Goal: Task Accomplishment & Management: Manage account settings

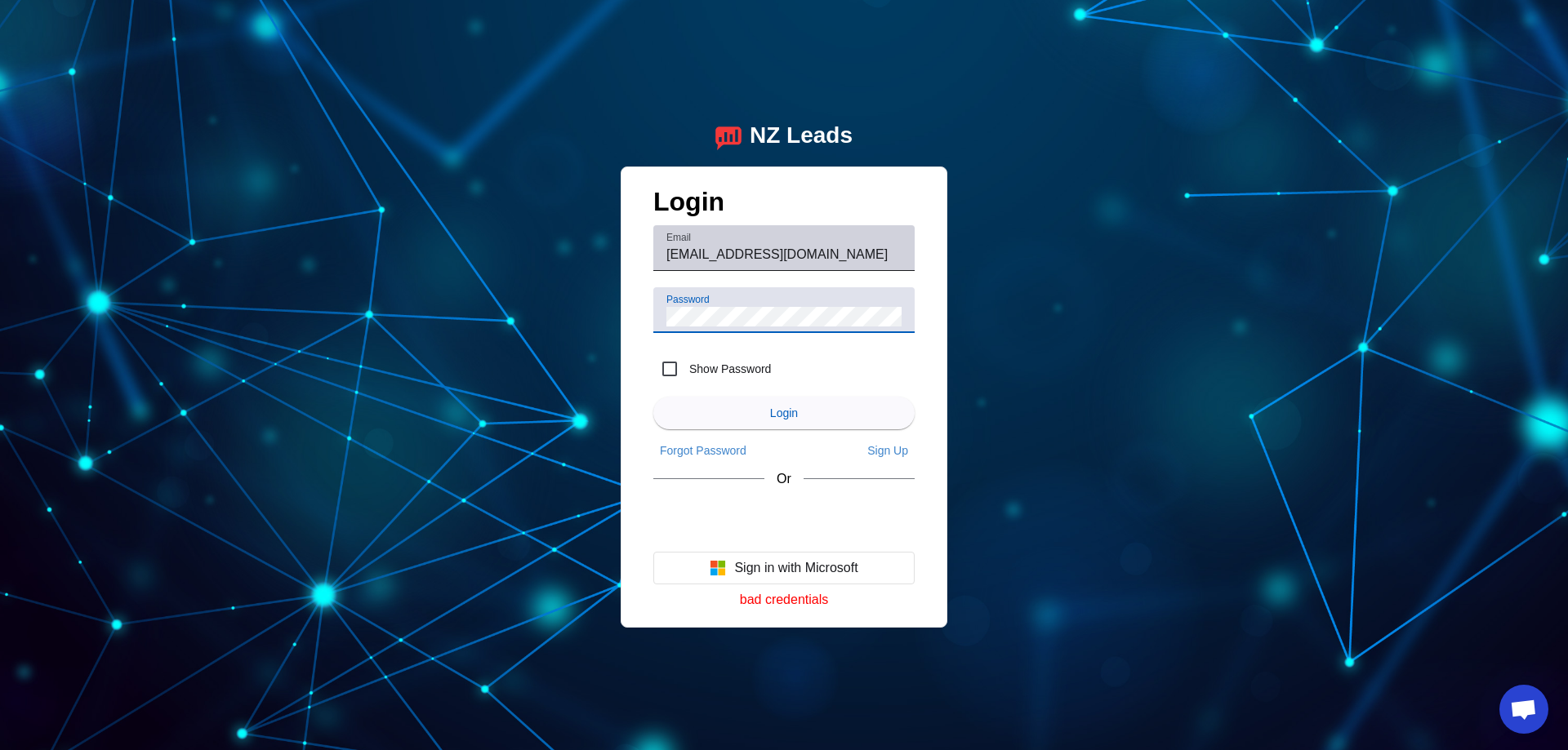
click at [850, 244] on div "Email office@weprobuilders.com" at bounding box center [783, 248] width 235 height 46
click at [844, 253] on input "[EMAIL_ADDRESS][DOMAIN_NAME]" at bounding box center [783, 255] width 235 height 20
click at [833, 253] on input "office@weprobuilders.d" at bounding box center [783, 255] width 235 height 20
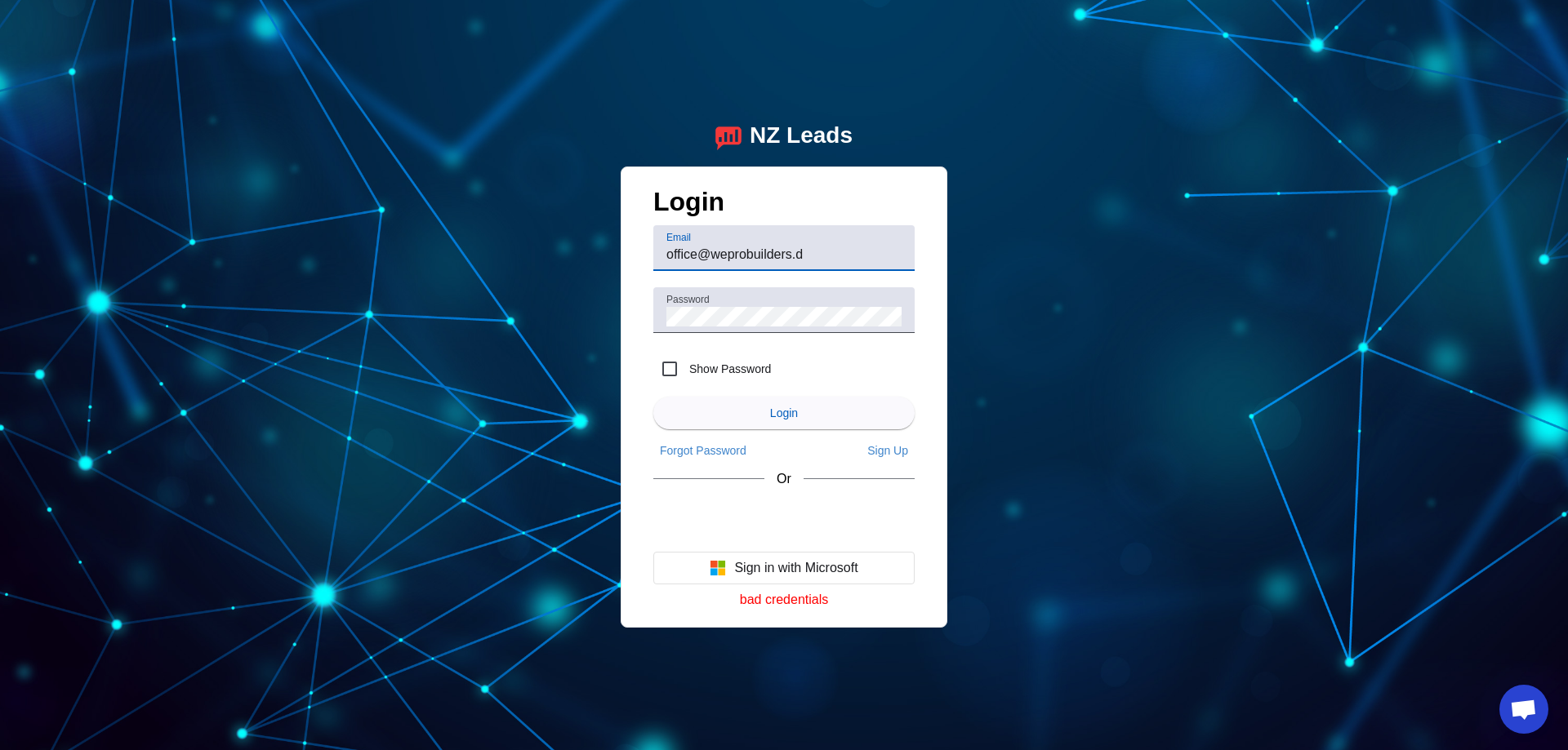
click at [833, 253] on input "office@weprobuilders.d" at bounding box center [783, 255] width 235 height 20
type input "o"
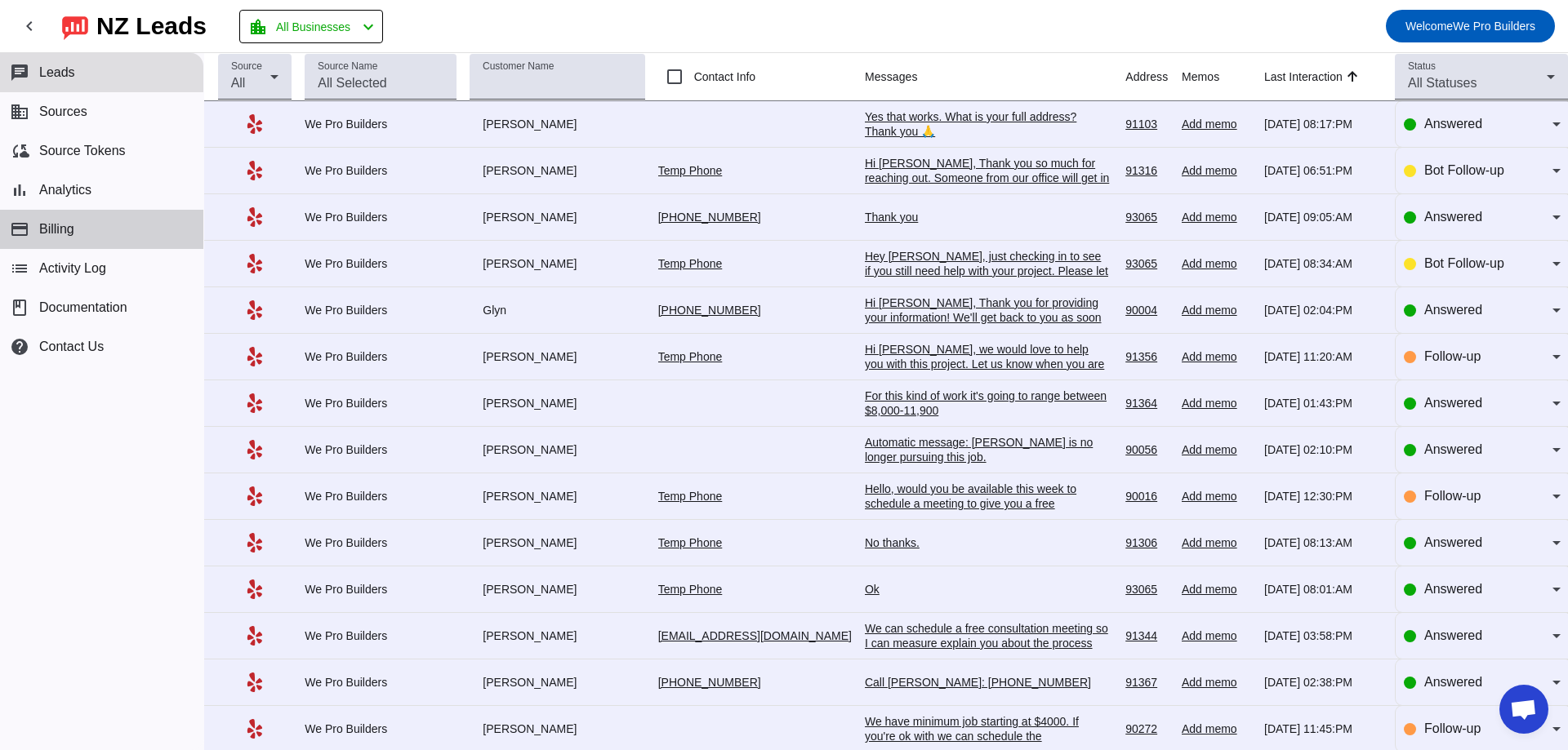
click at [76, 221] on button "payment Billing" at bounding box center [101, 230] width 203 height 40
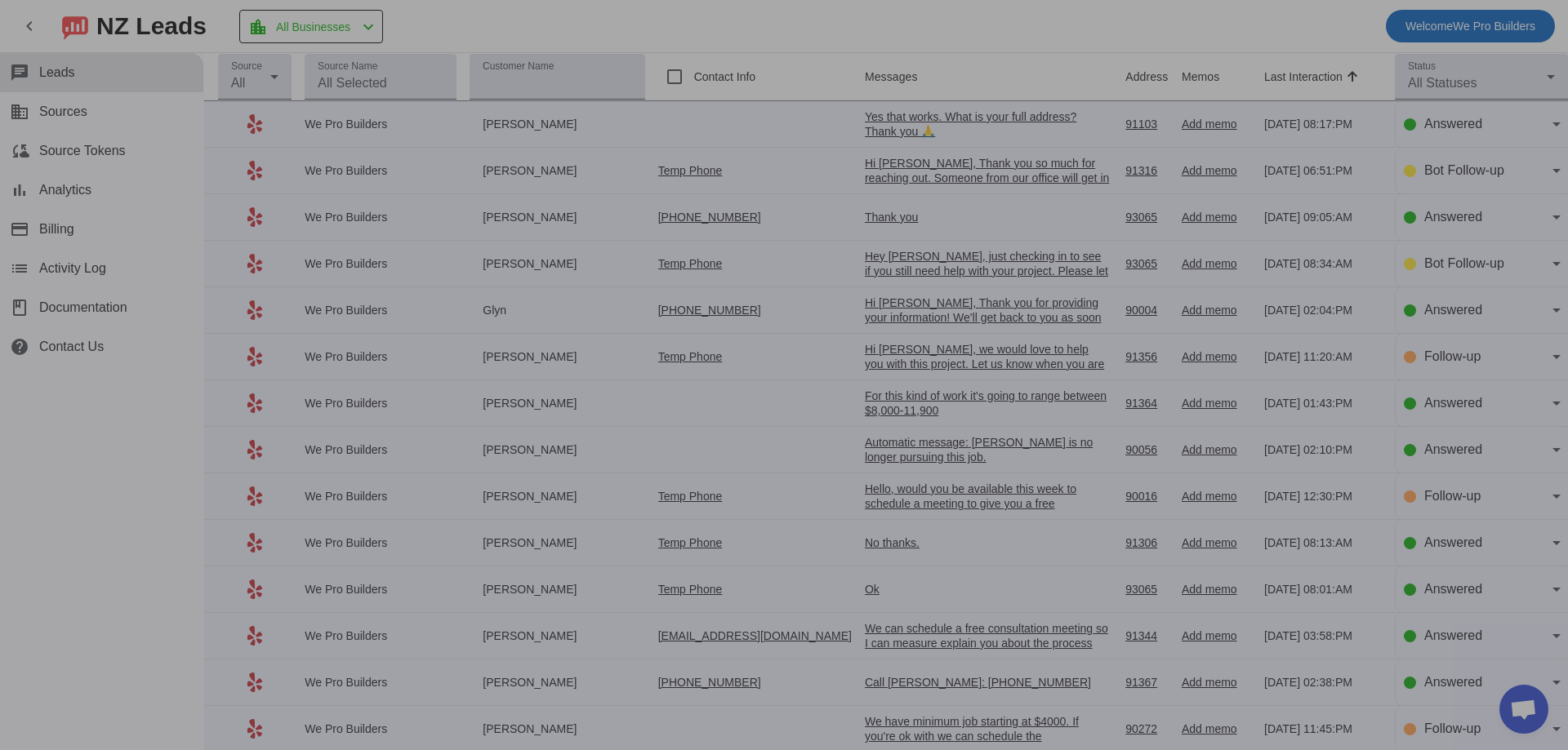
click at [152, 209] on div at bounding box center [784, 375] width 1568 height 750
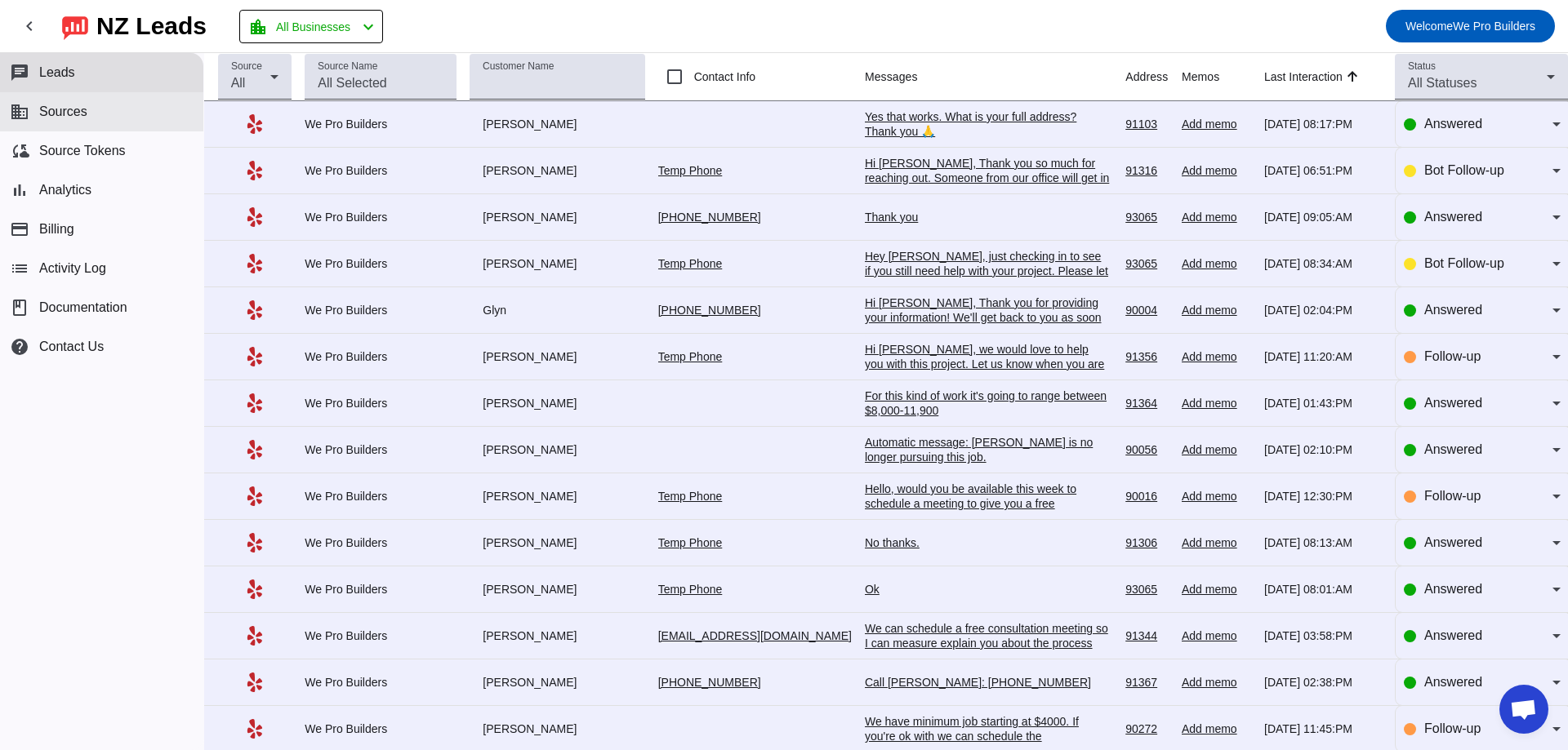
click at [82, 113] on span "Sources" at bounding box center [63, 111] width 49 height 15
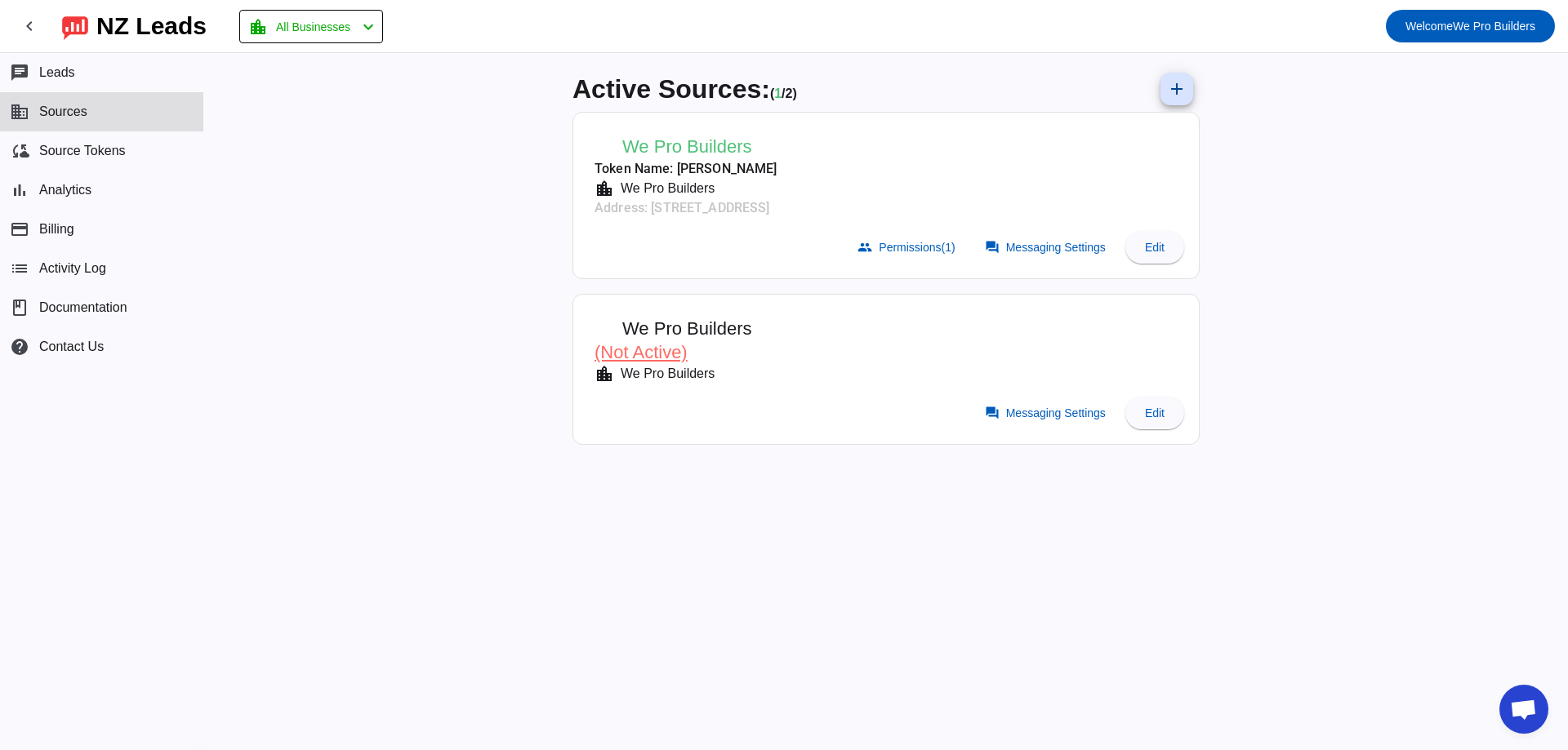
drag, startPoint x: 1202, startPoint y: 126, endPoint x: 1186, endPoint y: 110, distance: 22.6
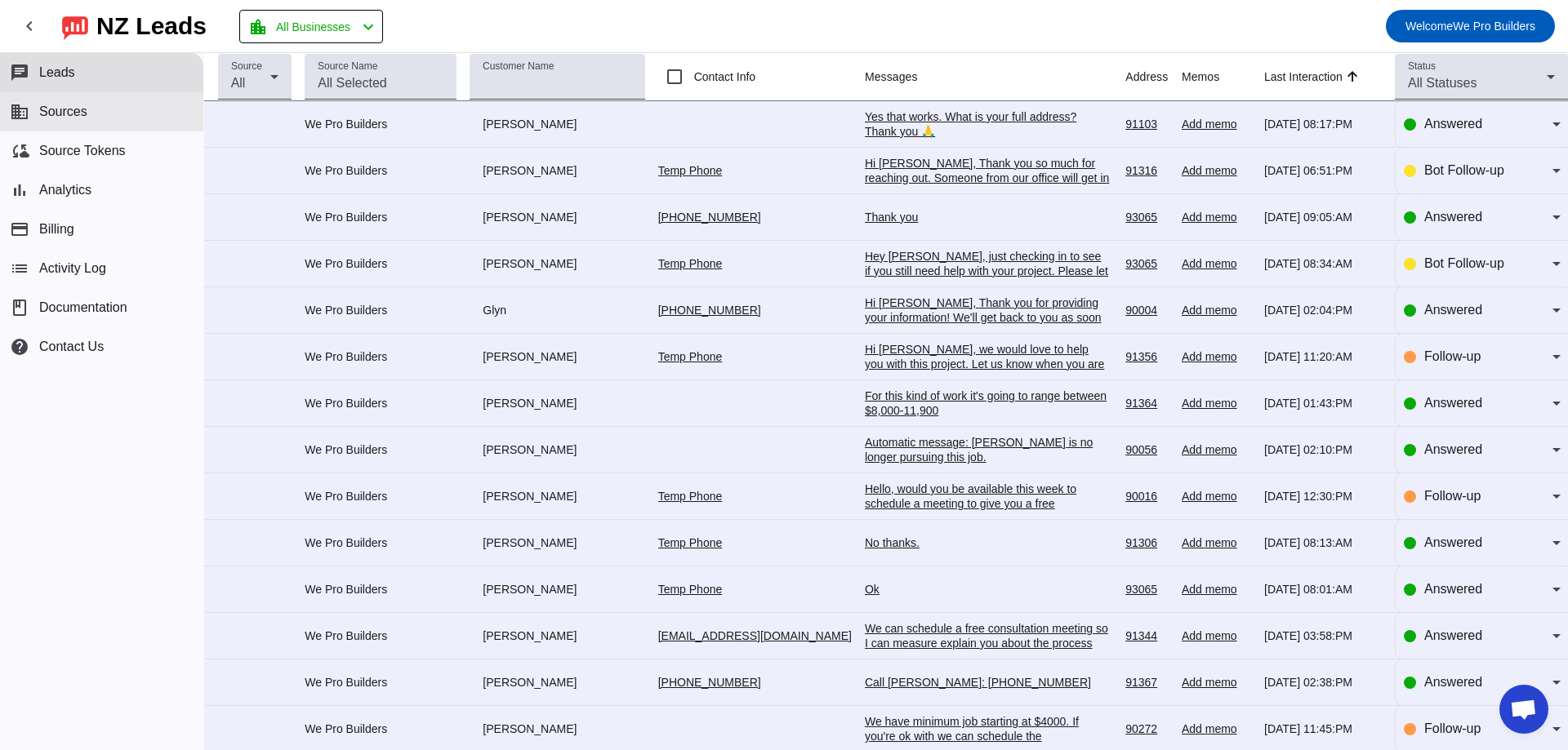
click at [75, 104] on span "Sources" at bounding box center [63, 111] width 49 height 15
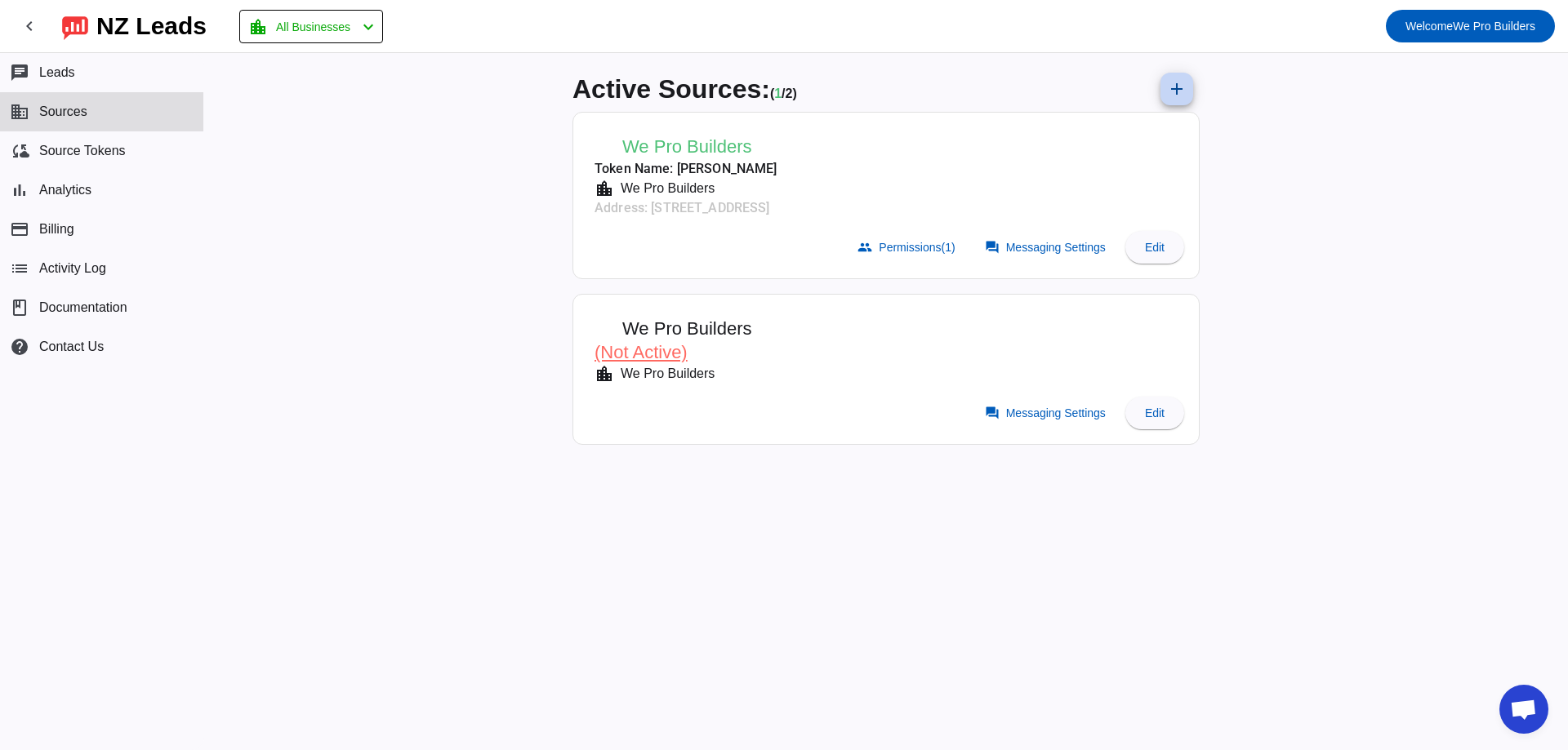
click at [1173, 90] on mat-icon "add" at bounding box center [1177, 89] width 20 height 20
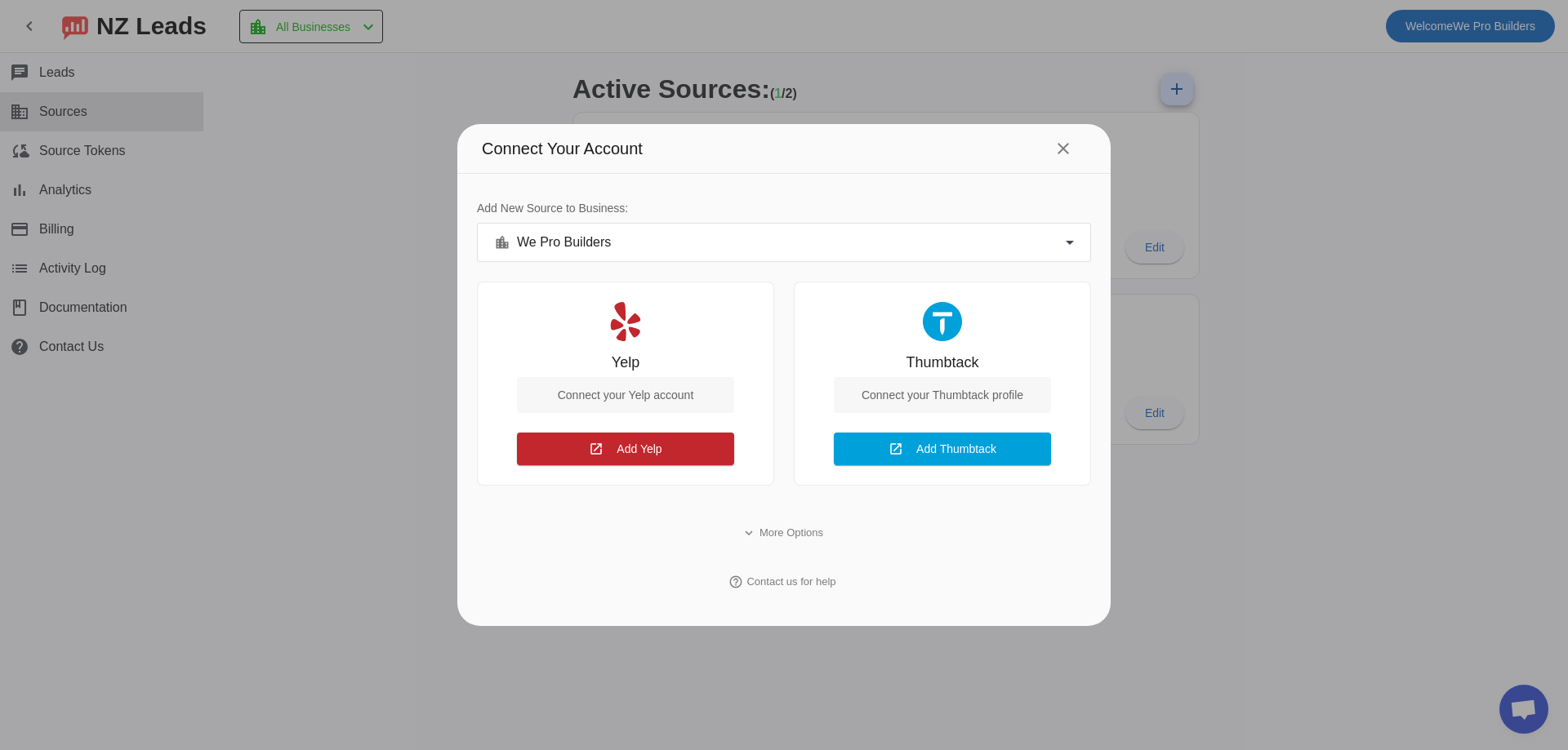
click at [619, 248] on div "location_city We Pro Builders" at bounding box center [780, 243] width 572 height 20
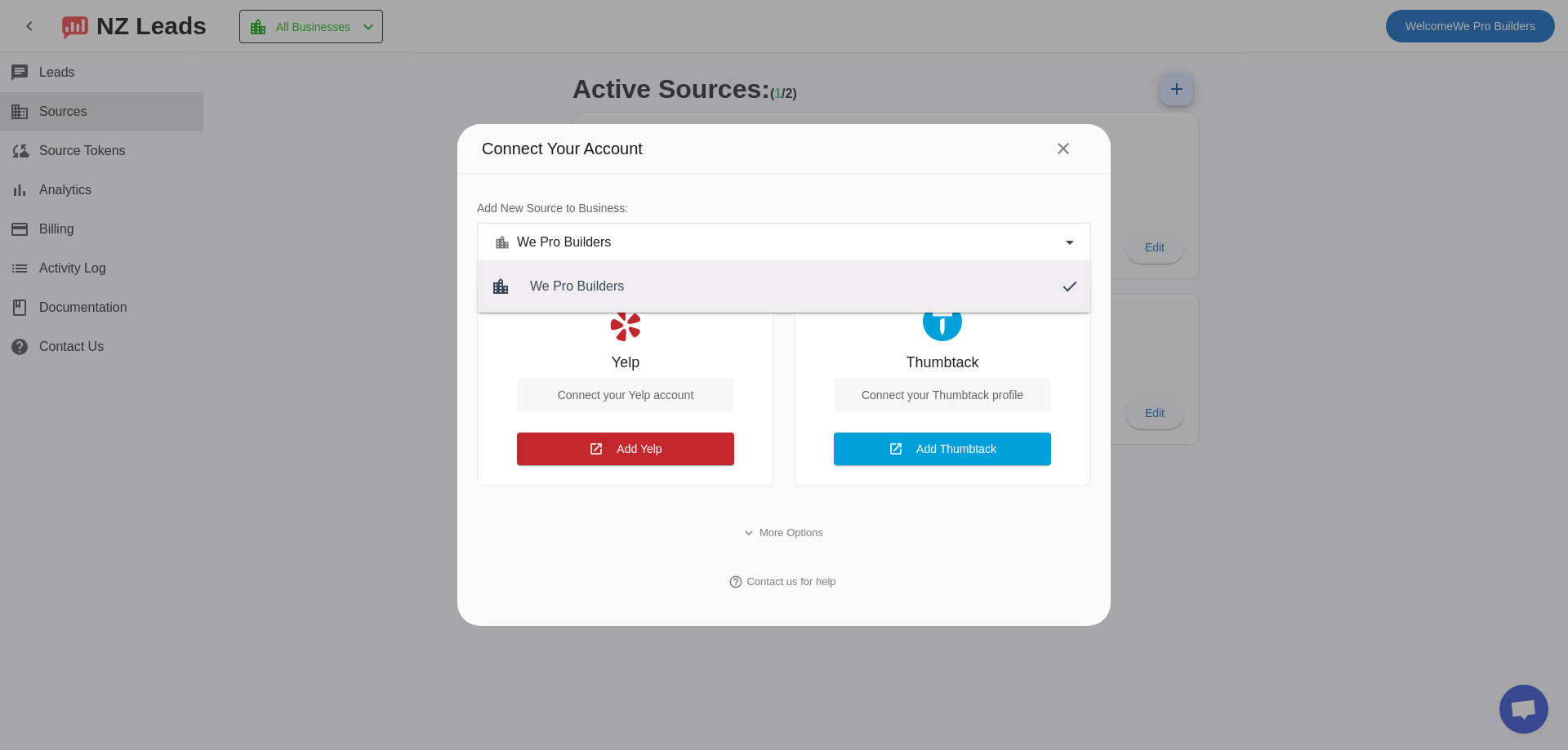
drag, startPoint x: 652, startPoint y: 207, endPoint x: 686, endPoint y: 187, distance: 39.4
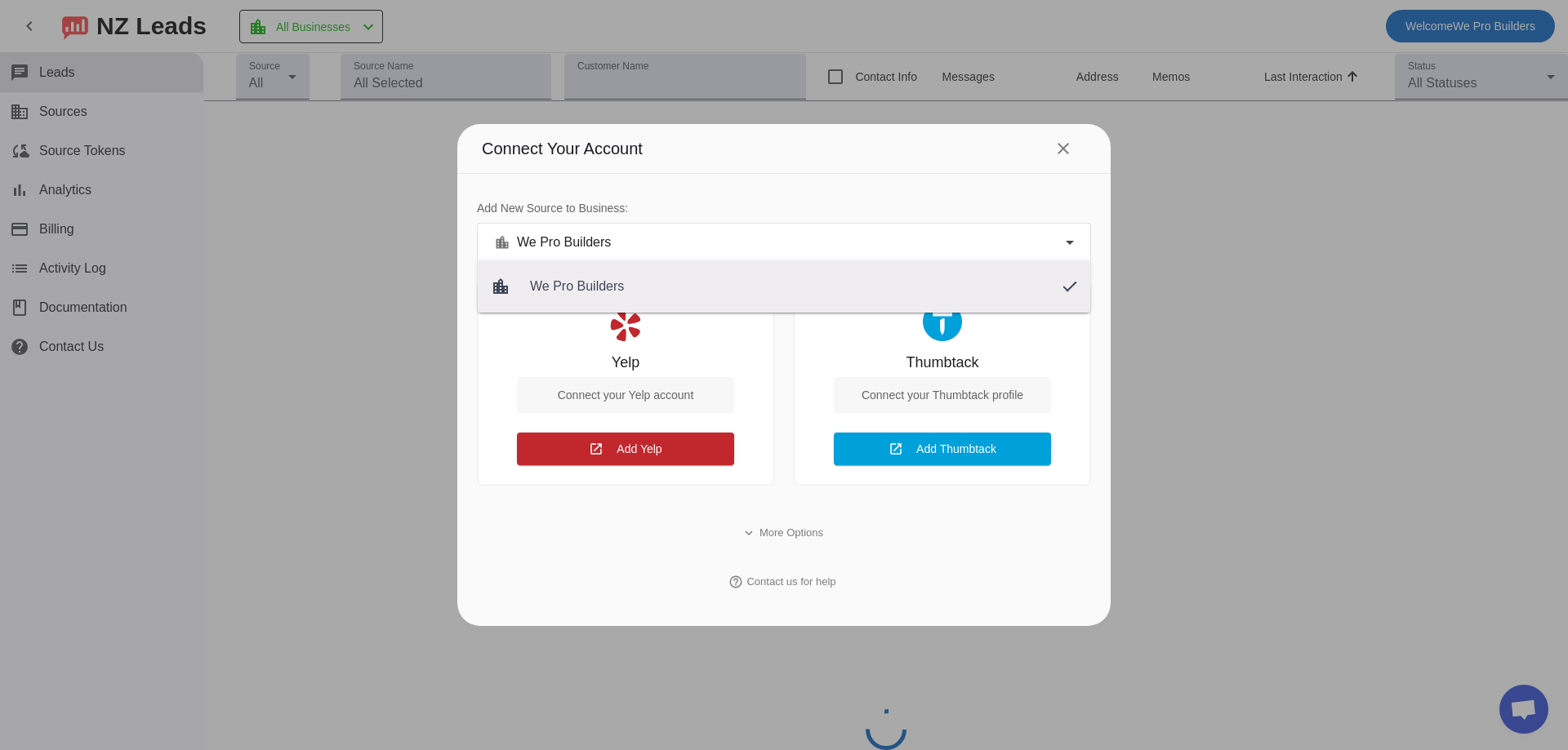
click at [686, 189] on div at bounding box center [784, 375] width 1568 height 750
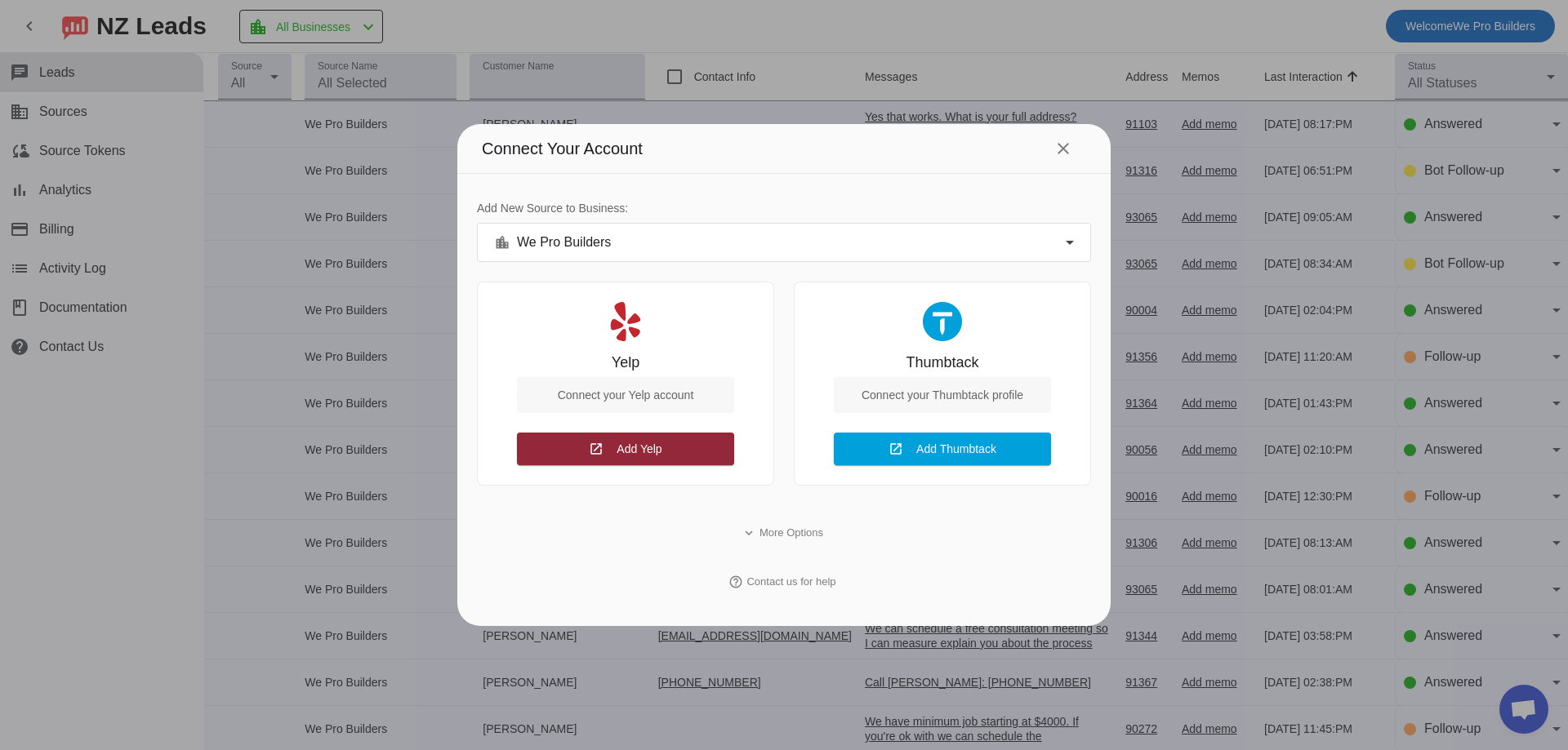
click at [668, 447] on span at bounding box center [625, 449] width 217 height 40
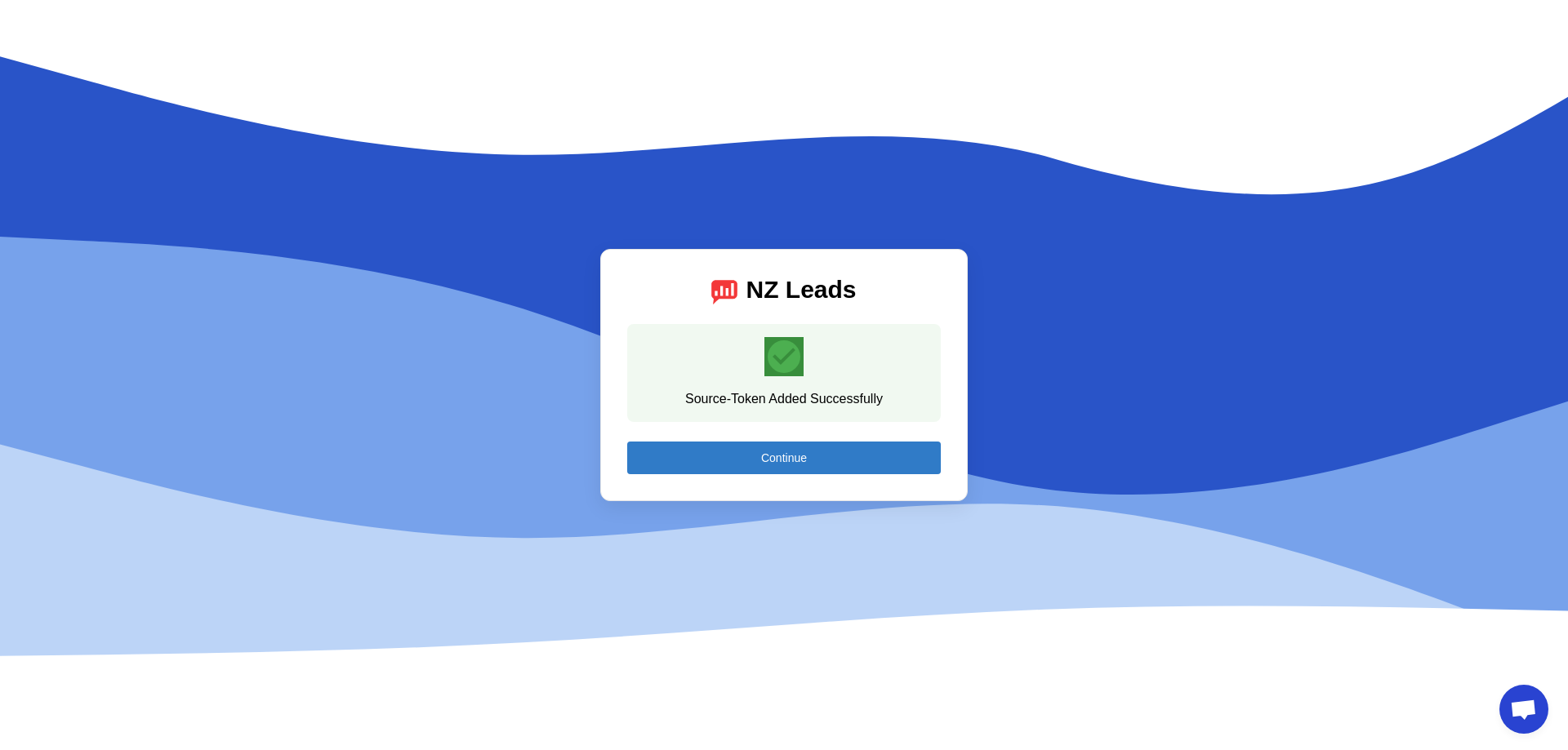
click at [762, 457] on span "Continue" at bounding box center [784, 458] width 46 height 13
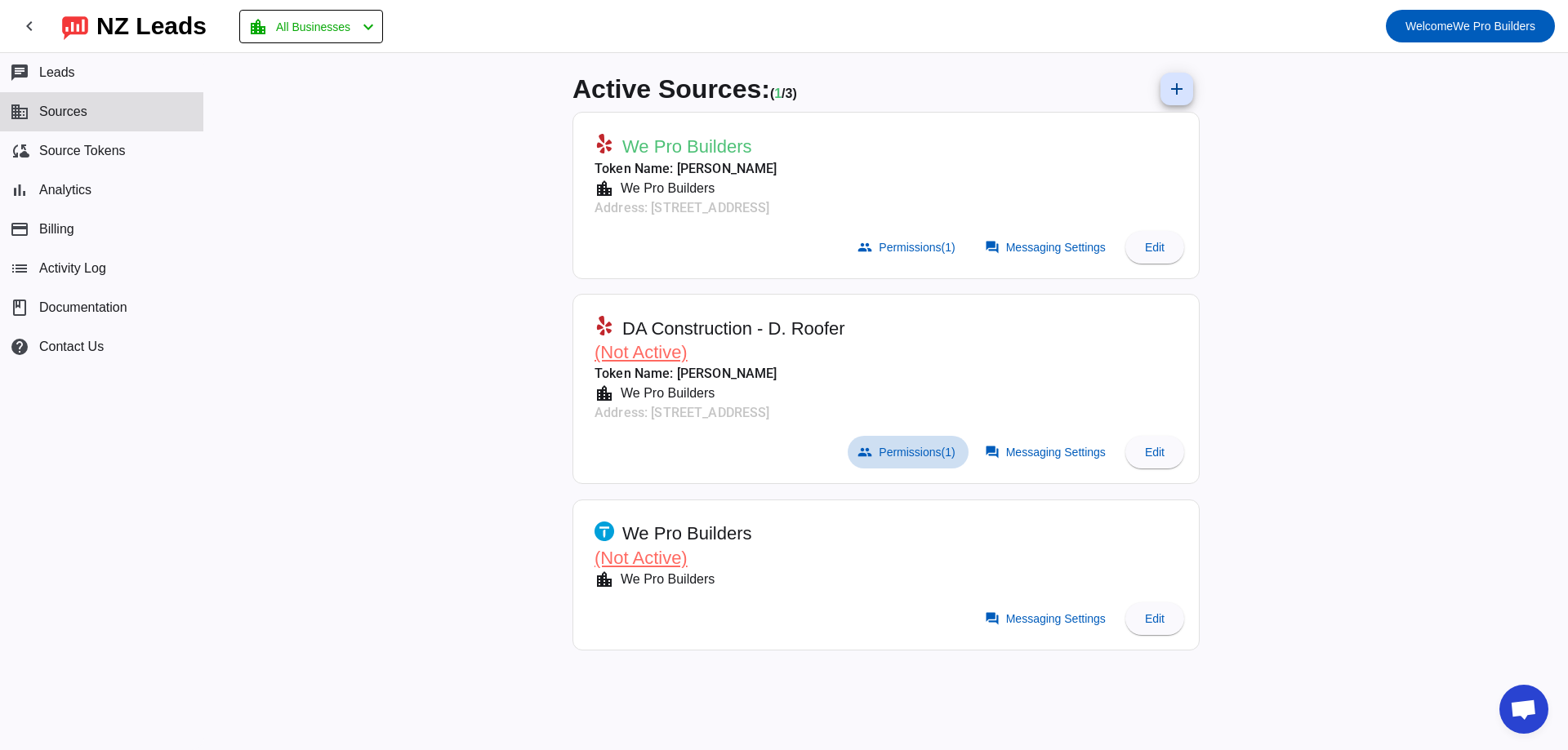
click at [910, 459] on span "Permissions (1)" at bounding box center [917, 452] width 76 height 13
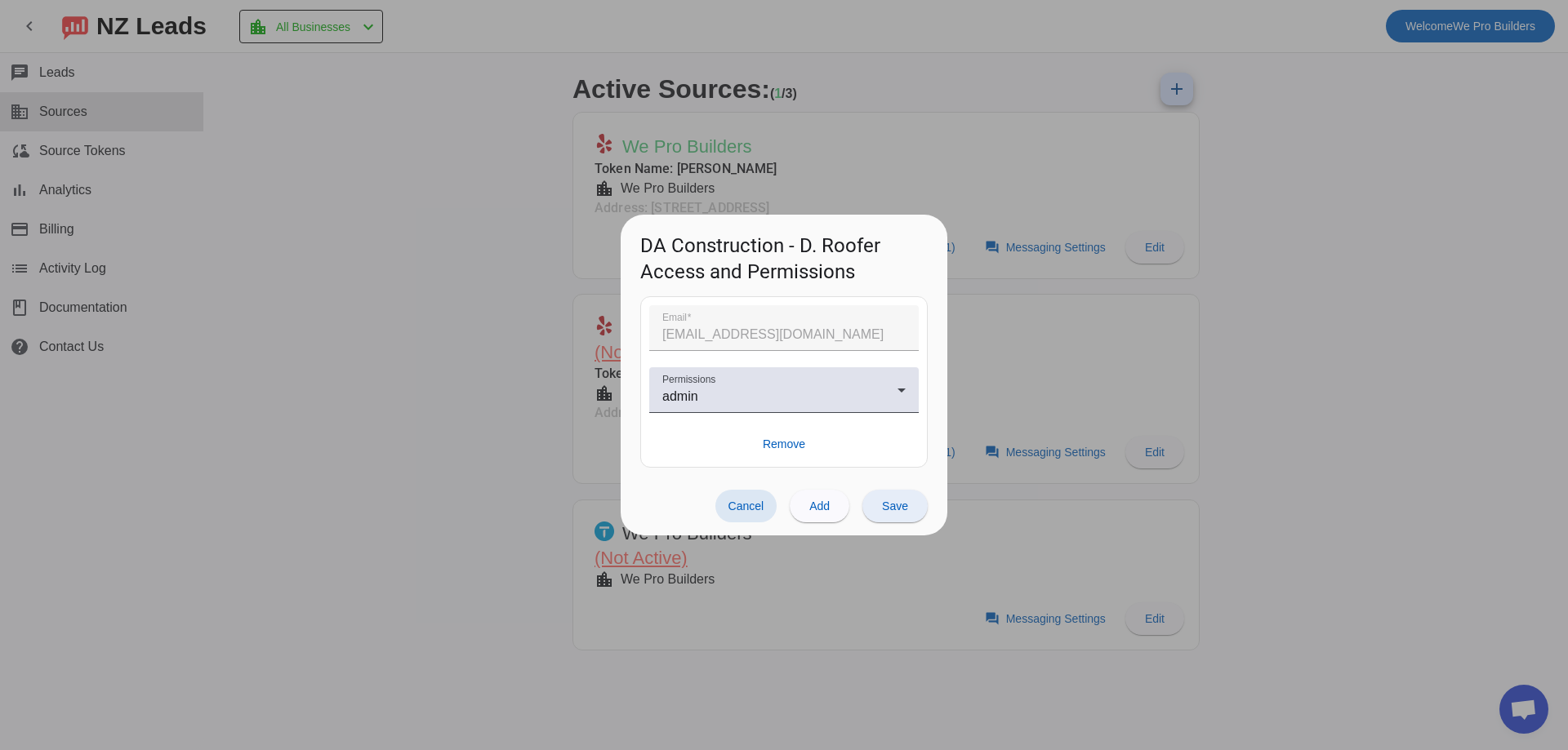
click at [896, 503] on span "Save" at bounding box center [895, 505] width 26 height 13
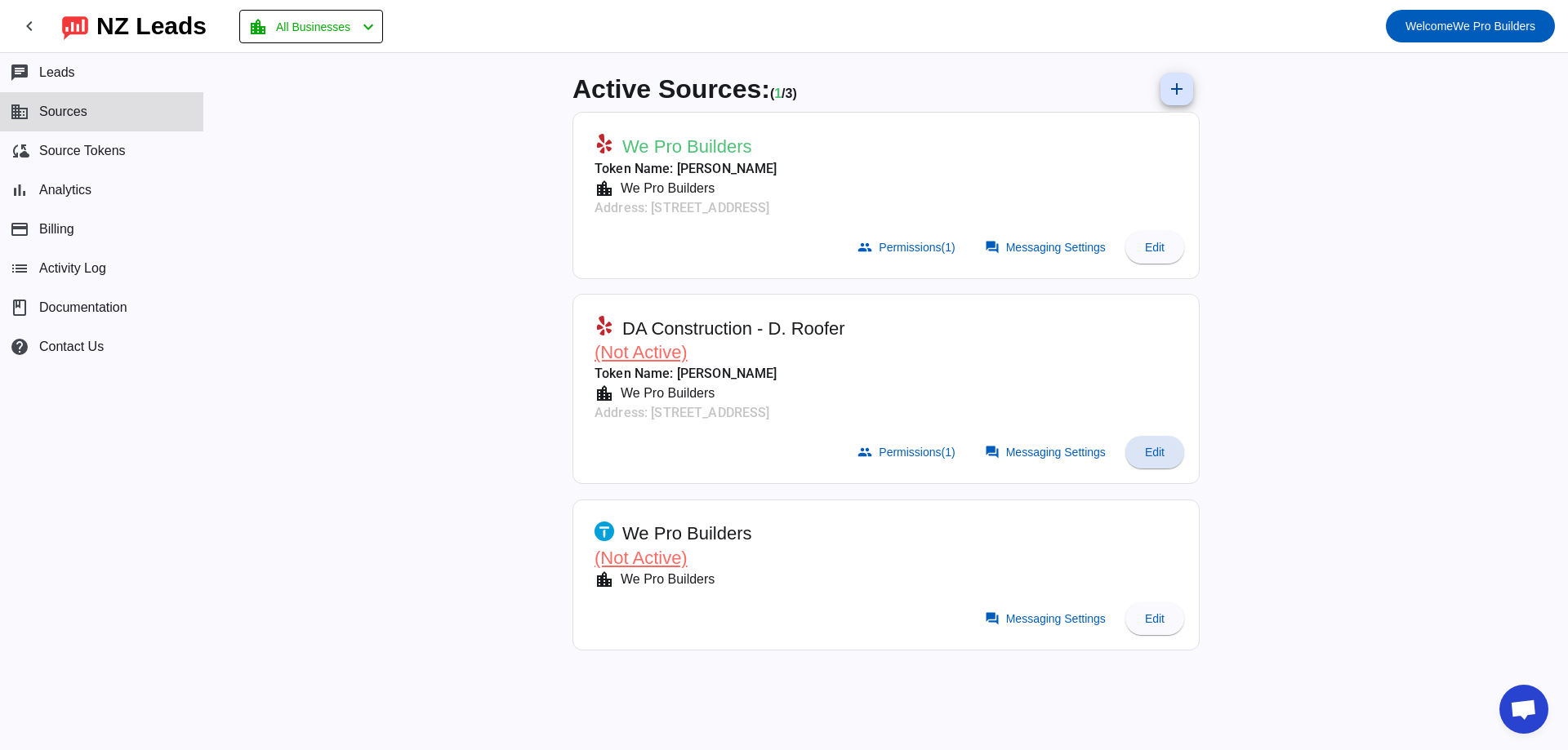
click at [1155, 455] on span "Edit" at bounding box center [1155, 452] width 20 height 13
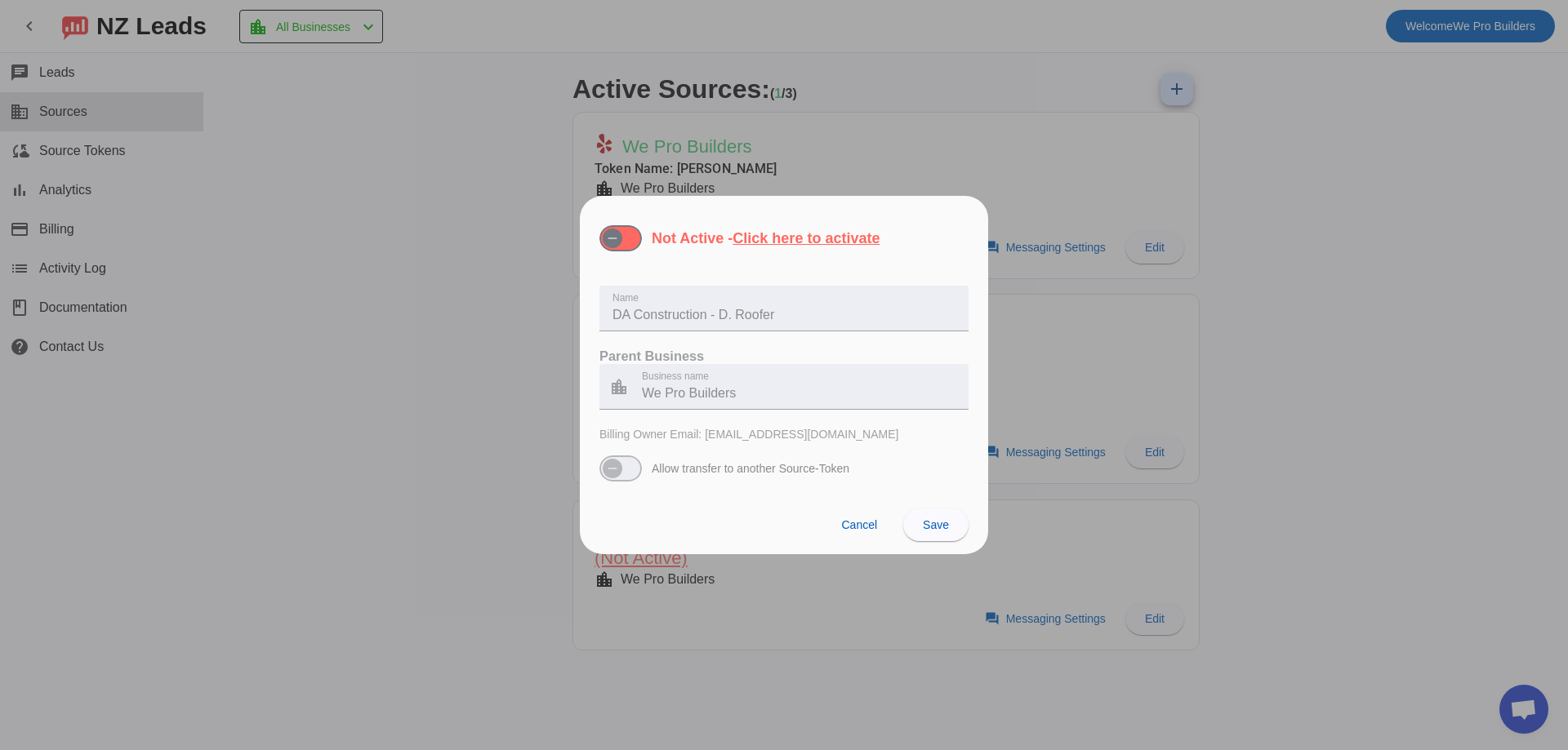
click at [799, 245] on u "Click here to activate" at bounding box center [806, 238] width 147 height 16
click at [642, 245] on button "Not Active - Click here to activate" at bounding box center [620, 238] width 43 height 26
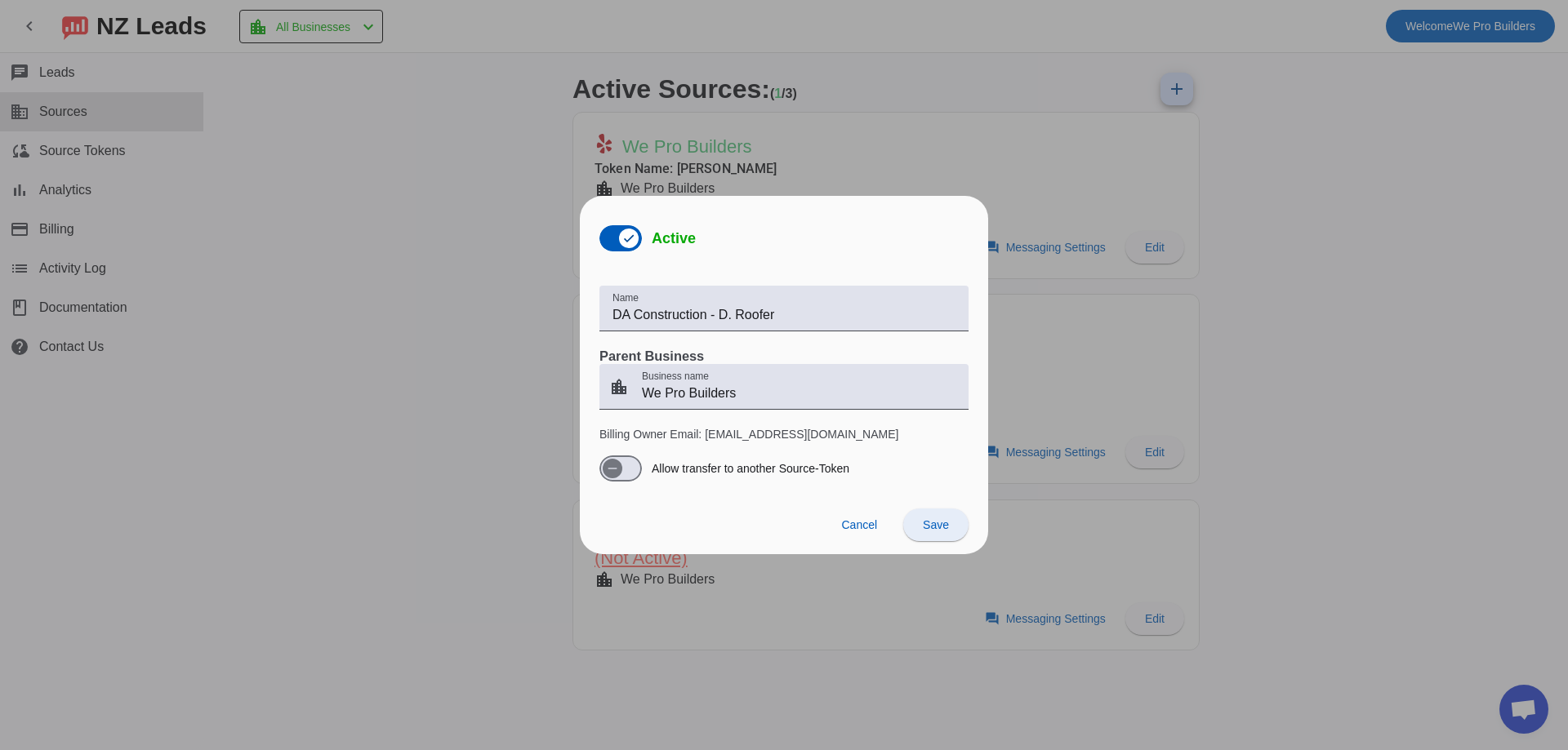
click at [931, 527] on span "Save" at bounding box center [936, 524] width 26 height 13
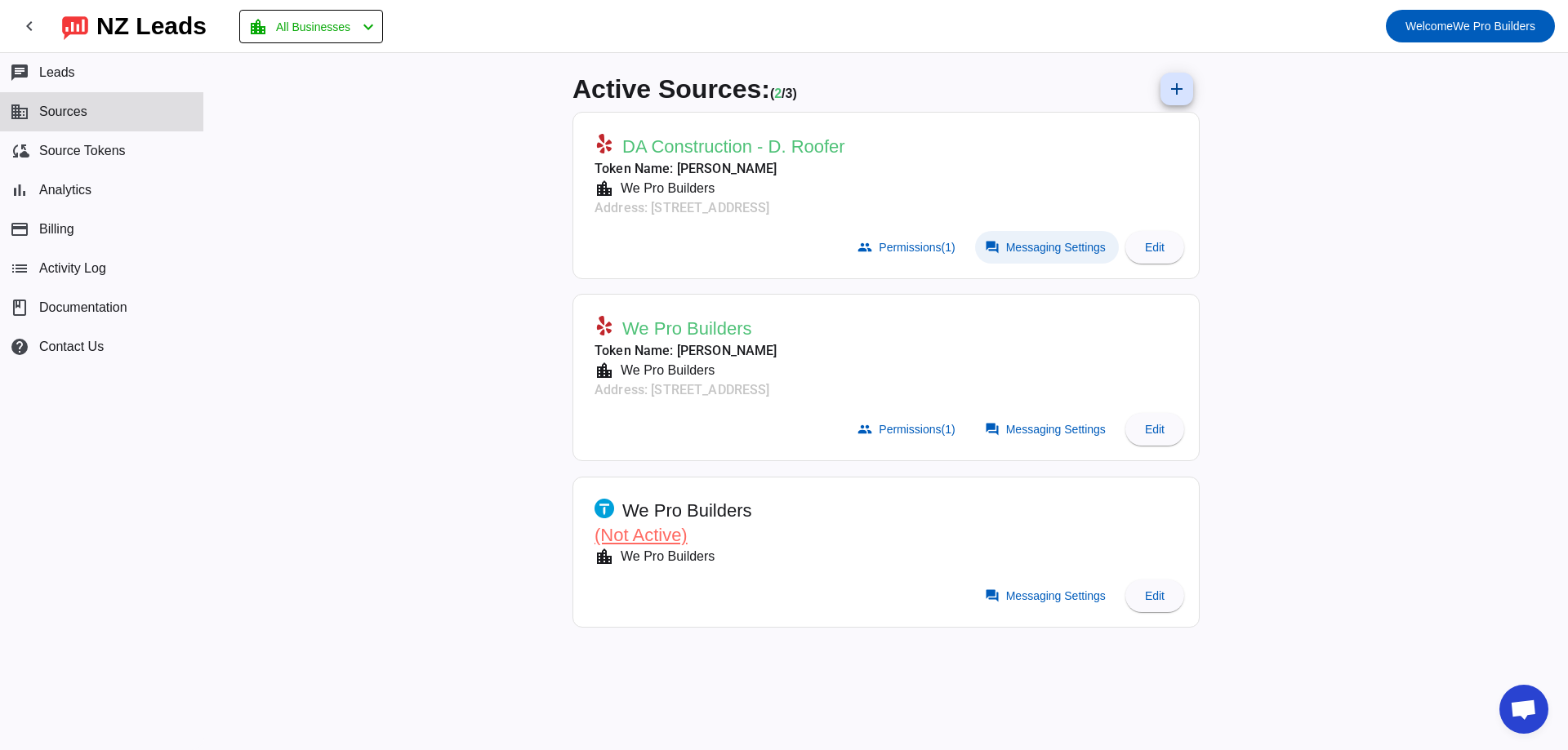
click at [1044, 248] on span "Messaging Settings" at bounding box center [1056, 247] width 100 height 13
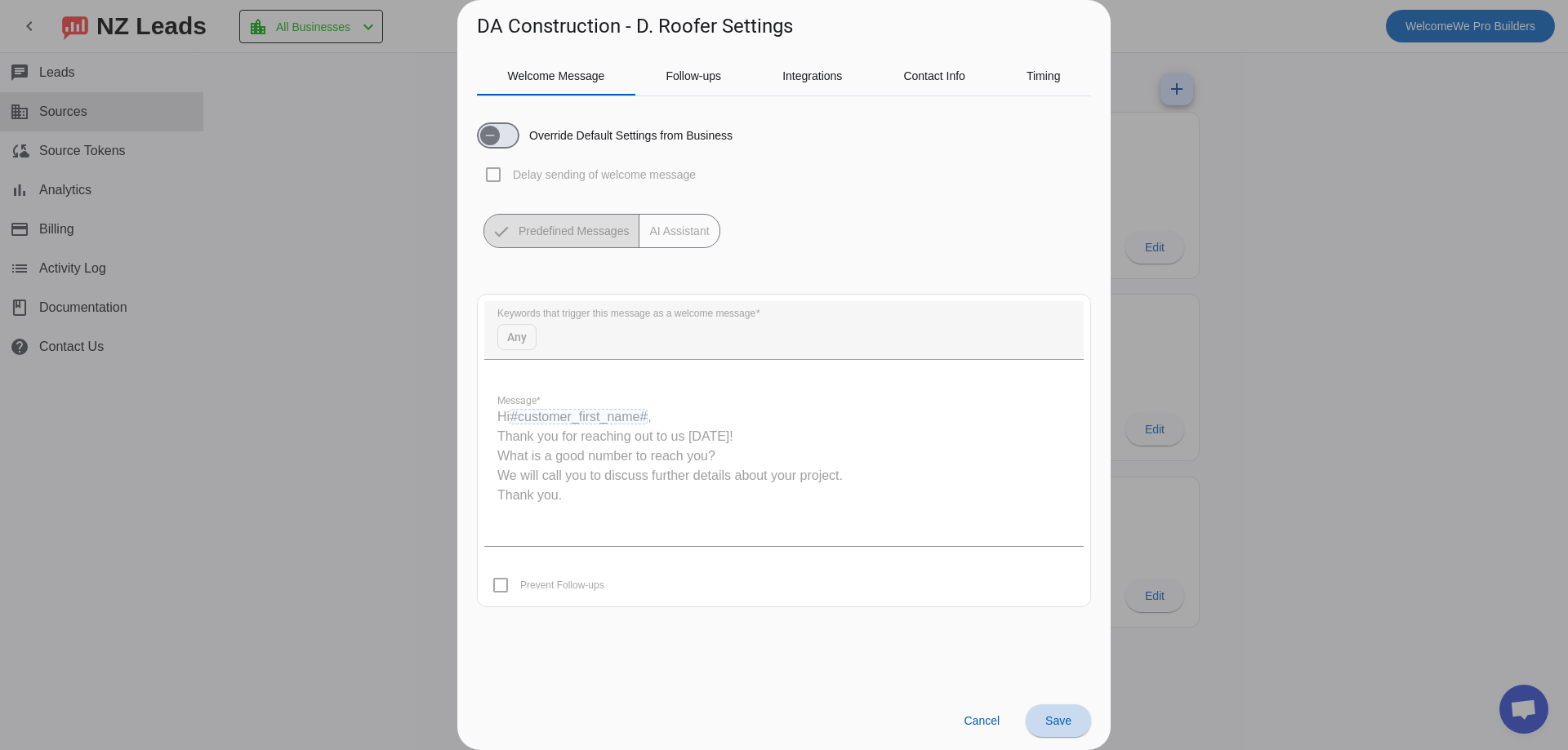
click at [1059, 715] on span "Save" at bounding box center [1059, 720] width 26 height 13
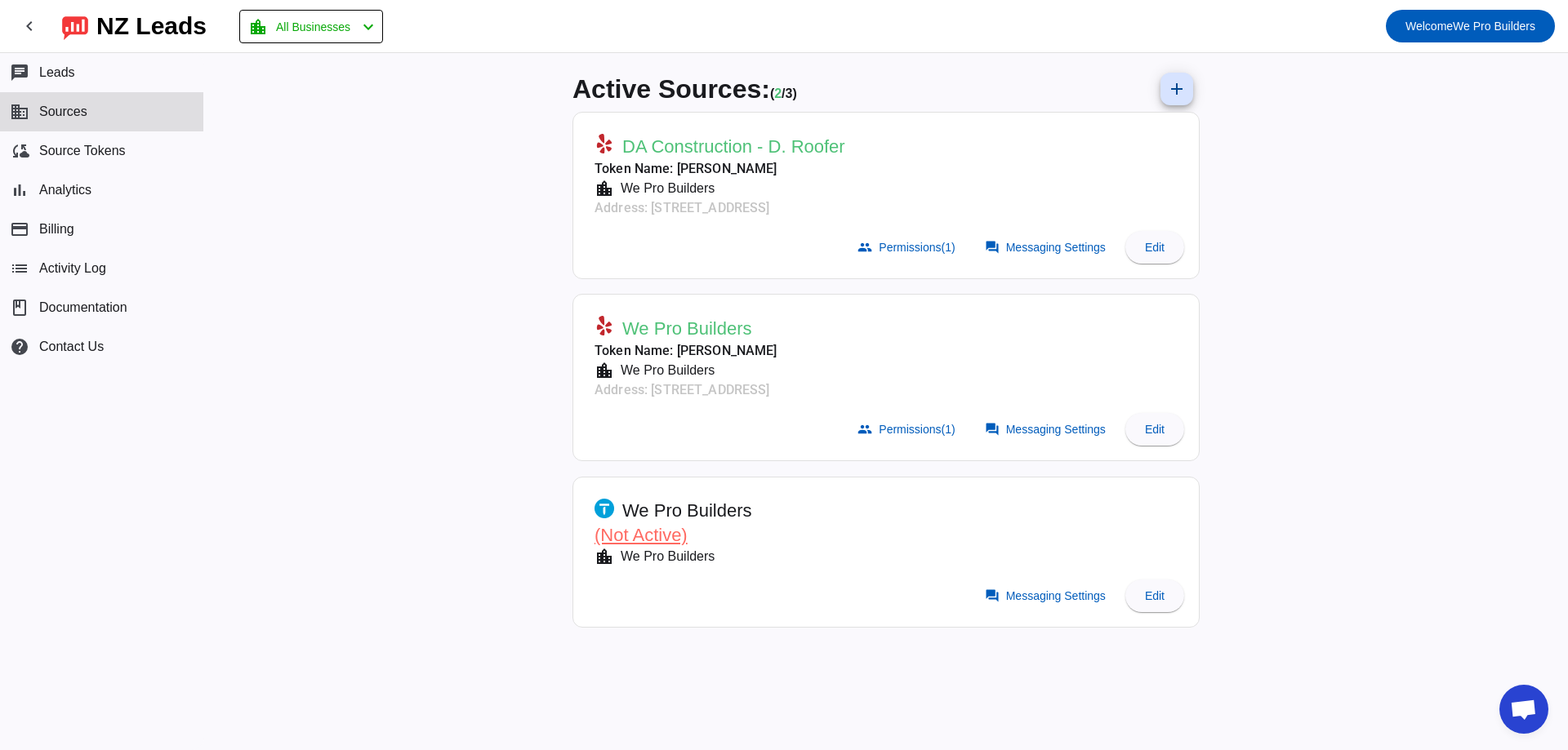
click at [1284, 417] on div "Active Sources: ( 2 / 3) add DA Construction - D. Roofer Token Name: [PERSON_NA…" at bounding box center [886, 402] width 1364 height 697
click at [1296, 415] on div "Active Sources: ( 2 / 3) add DA Construction - D. Roofer Token Name: [PERSON_NA…" at bounding box center [886, 402] width 1364 height 697
click at [905, 97] on div "Active Sources: ( 2 / 3) add" at bounding box center [886, 89] width 627 height 46
click at [0, 72] on button "chat Leads" at bounding box center [101, 73] width 203 height 40
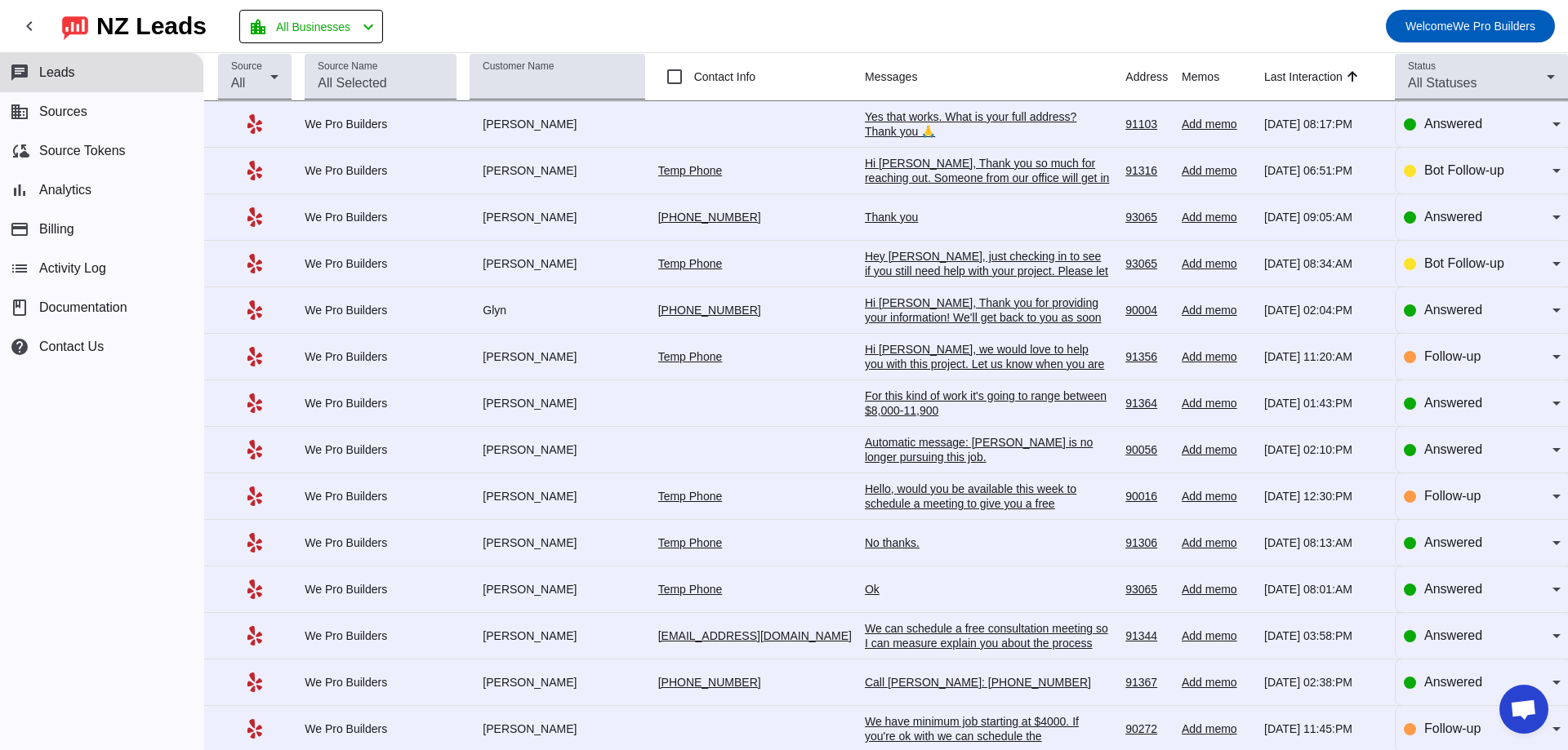
click at [62, 73] on span "Leads" at bounding box center [57, 72] width 36 height 15
click at [96, 99] on button "business Sources" at bounding box center [101, 112] width 203 height 40
